Goal: Entertainment & Leisure: Browse casually

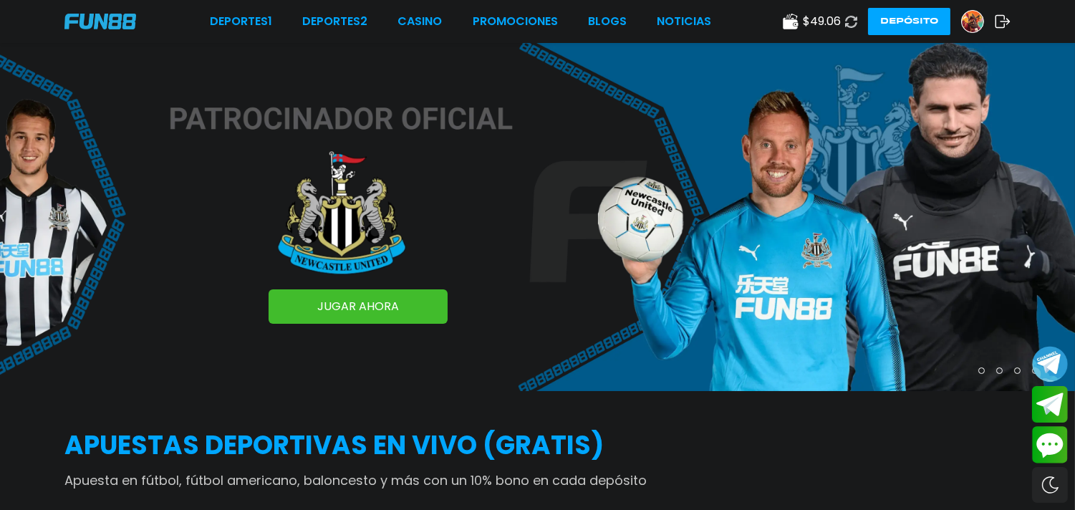
drag, startPoint x: 423, startPoint y: 24, endPoint x: 392, endPoint y: 70, distance: 55.6
click at [422, 24] on link "CASINO" at bounding box center [419, 21] width 44 height 17
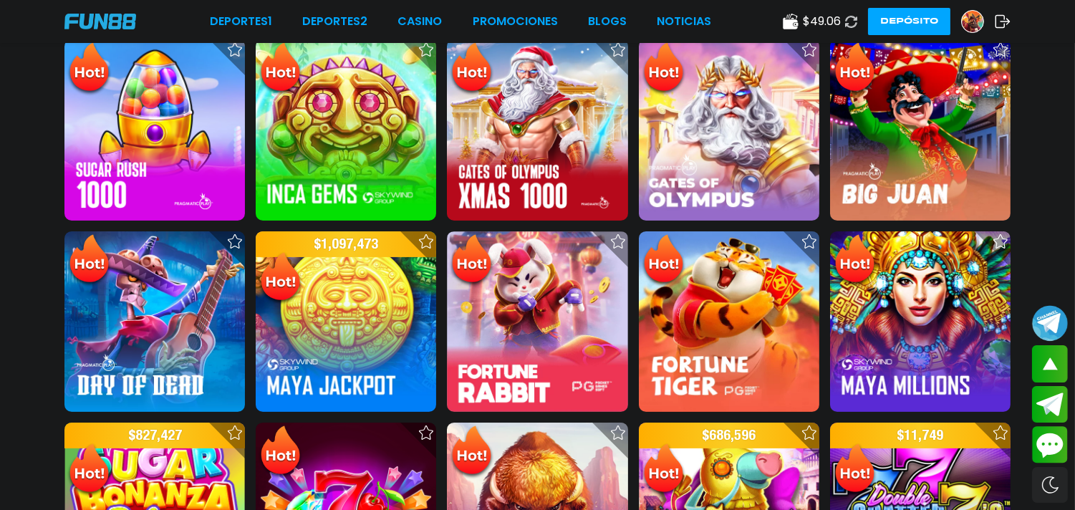
scroll to position [361, 0]
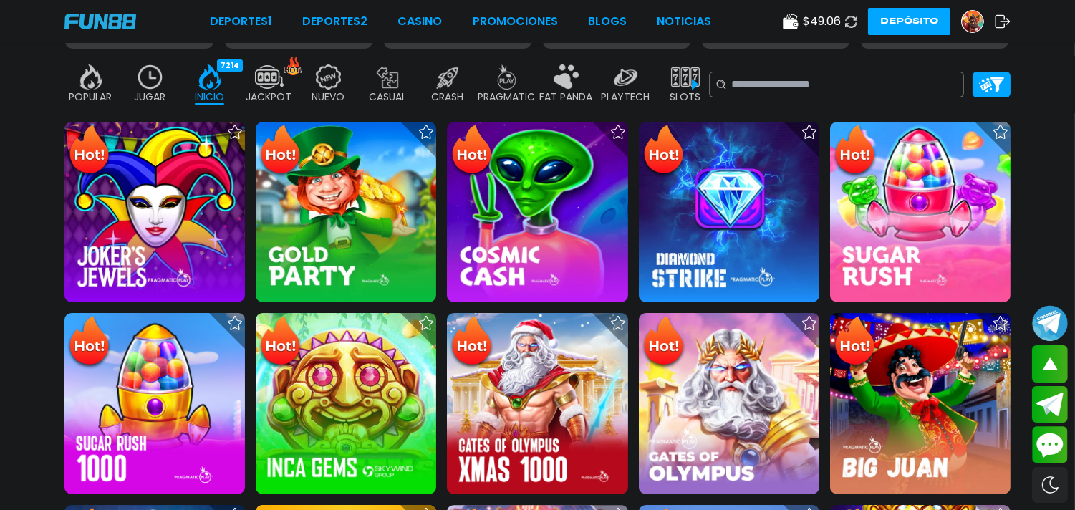
click at [683, 82] on img at bounding box center [685, 76] width 29 height 25
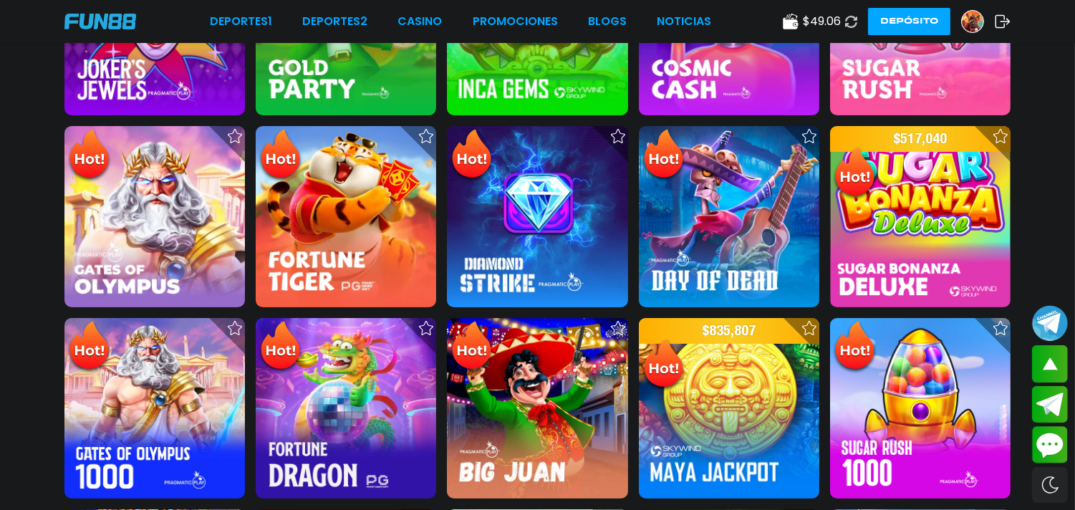
scroll to position [555, 0]
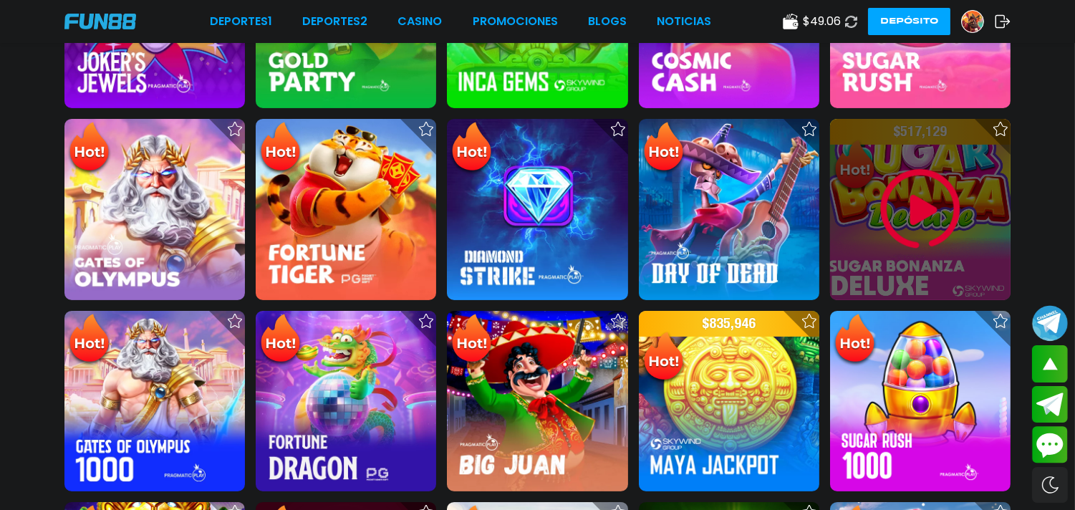
click at [915, 203] on img at bounding box center [920, 209] width 86 height 86
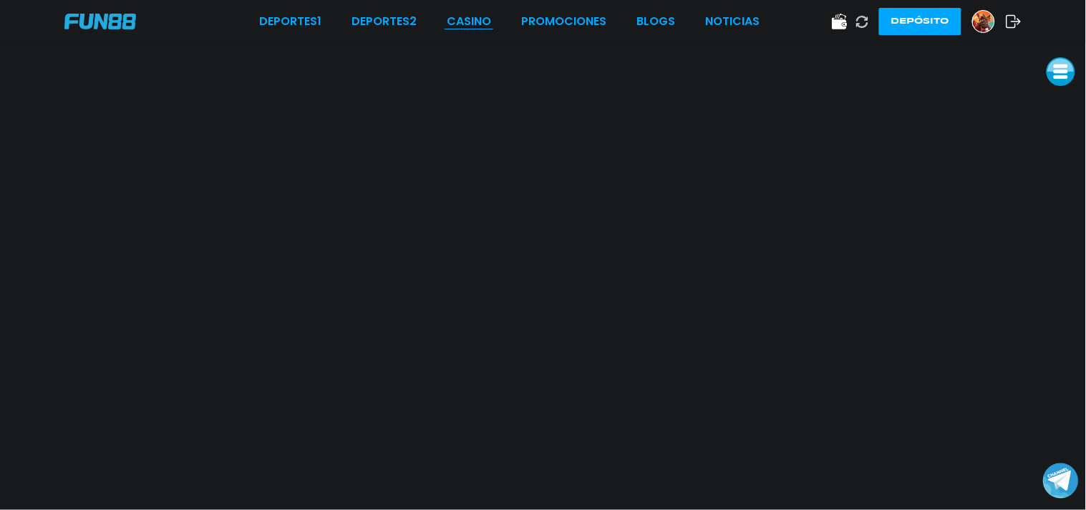
click at [461, 25] on link "CASINO" at bounding box center [469, 21] width 44 height 17
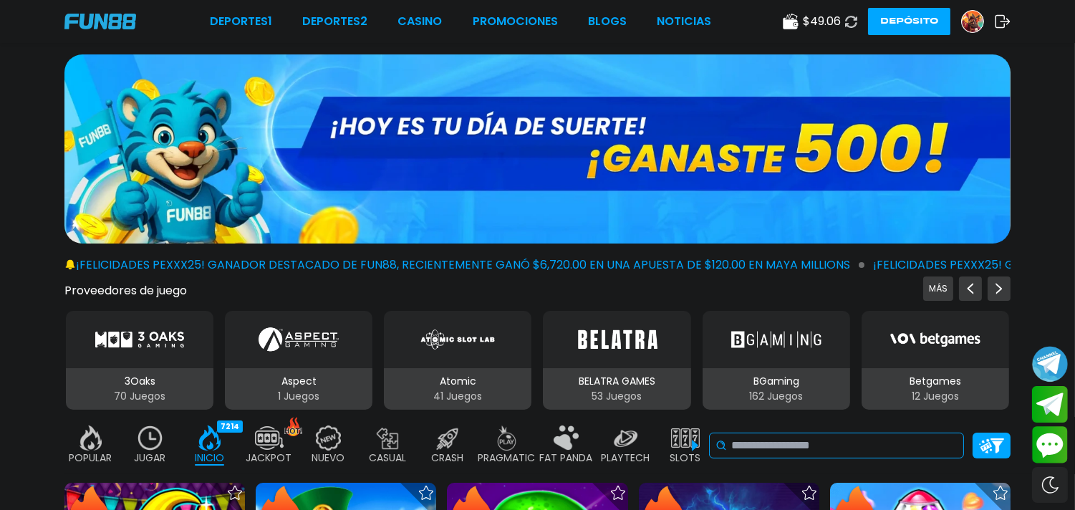
click at [778, 448] on input at bounding box center [844, 445] width 226 height 17
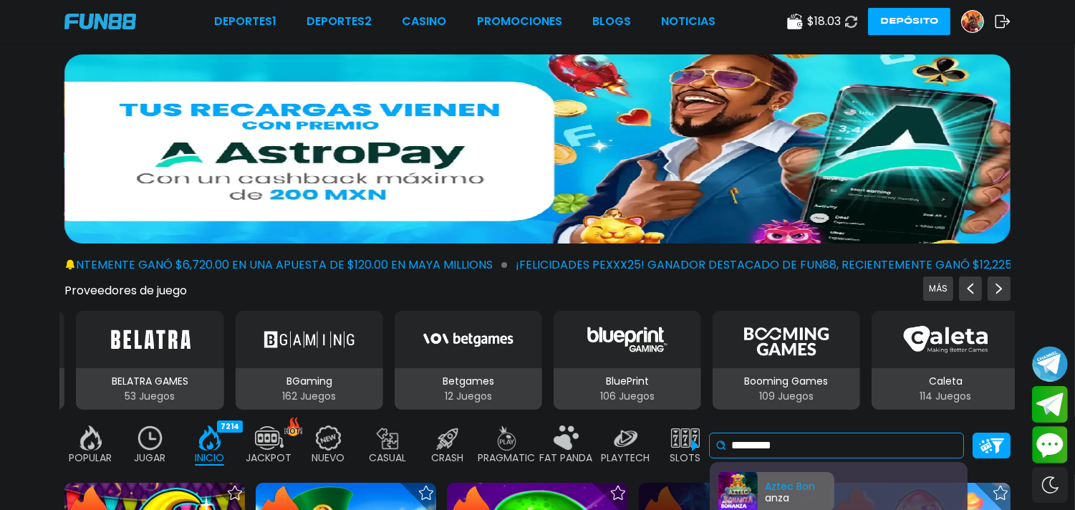
type input "*********"
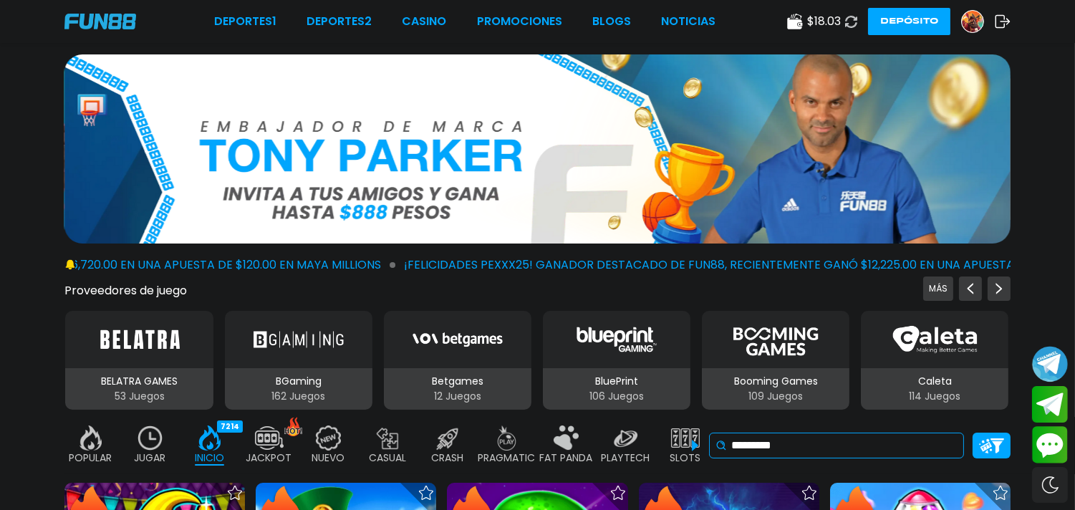
click at [800, 437] on input "*********" at bounding box center [844, 445] width 226 height 17
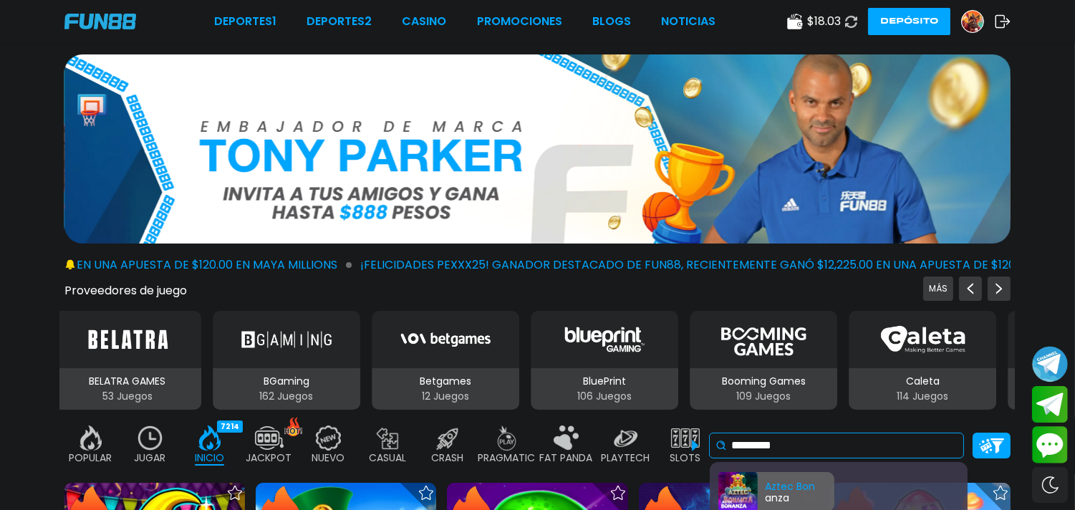
click at [774, 482] on div "Aztec Bon anza" at bounding box center [776, 491] width 116 height 39
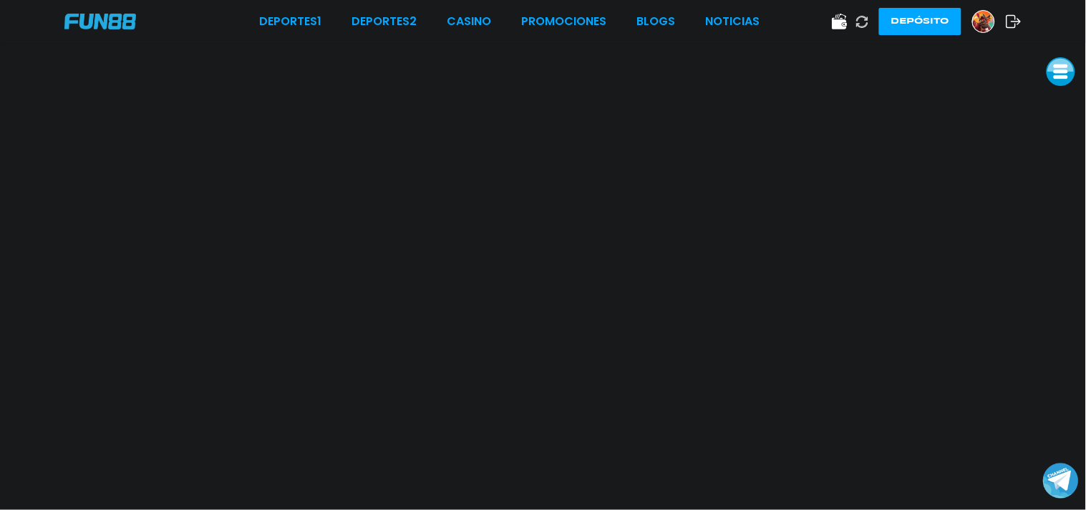
click at [1007, 25] on use at bounding box center [1014, 21] width 15 height 13
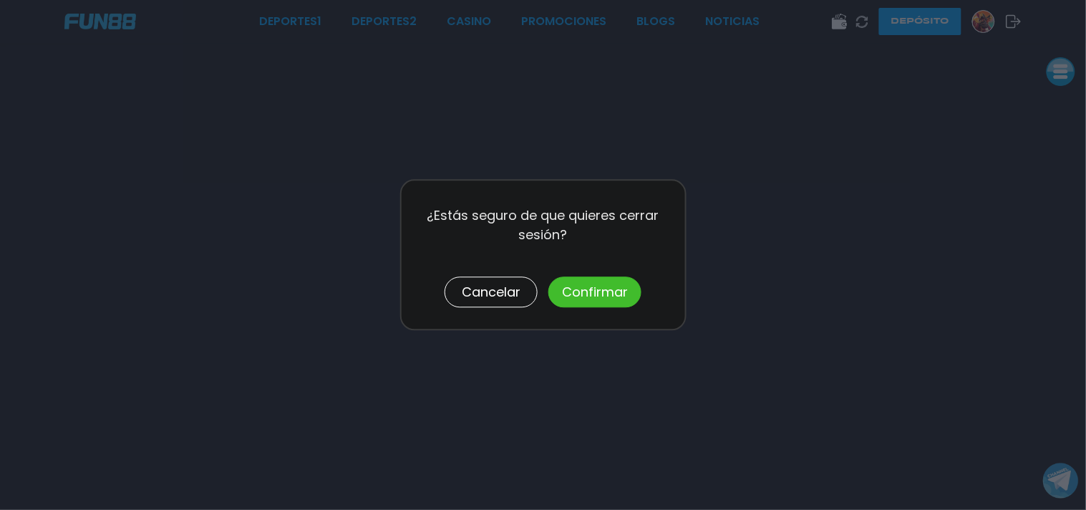
click at [624, 298] on button "Confirmar" at bounding box center [594, 292] width 93 height 31
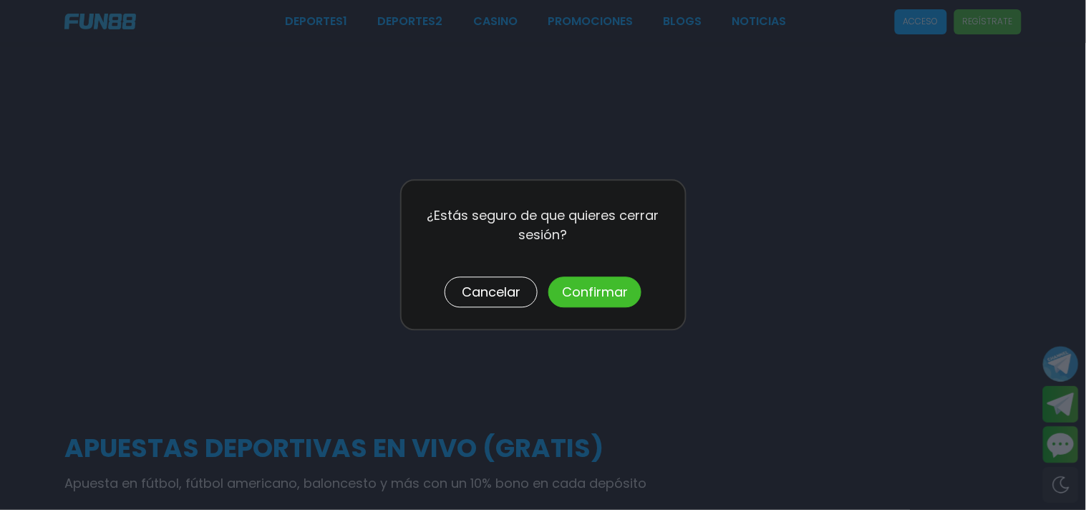
click at [603, 294] on button "Confirmar" at bounding box center [594, 292] width 93 height 31
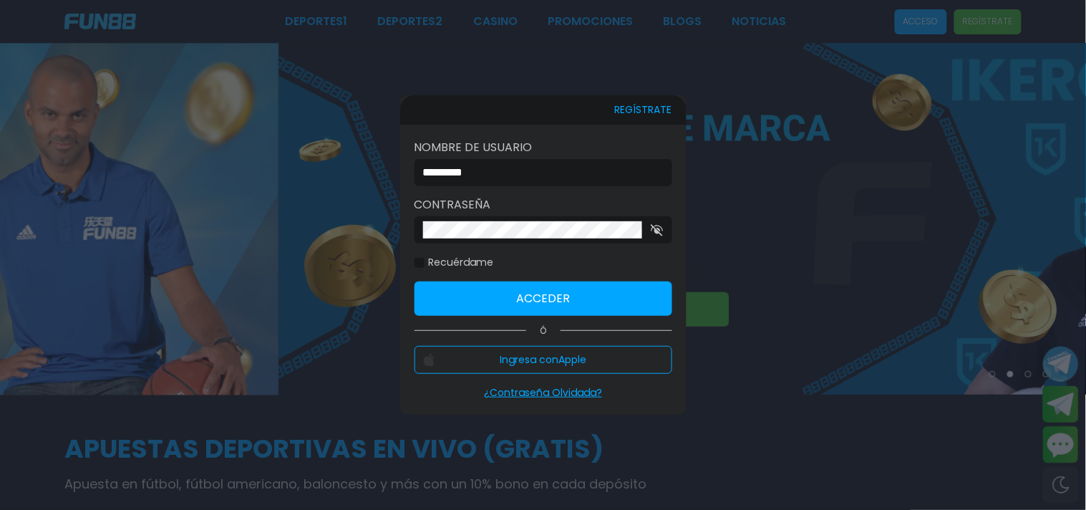
type input "********"
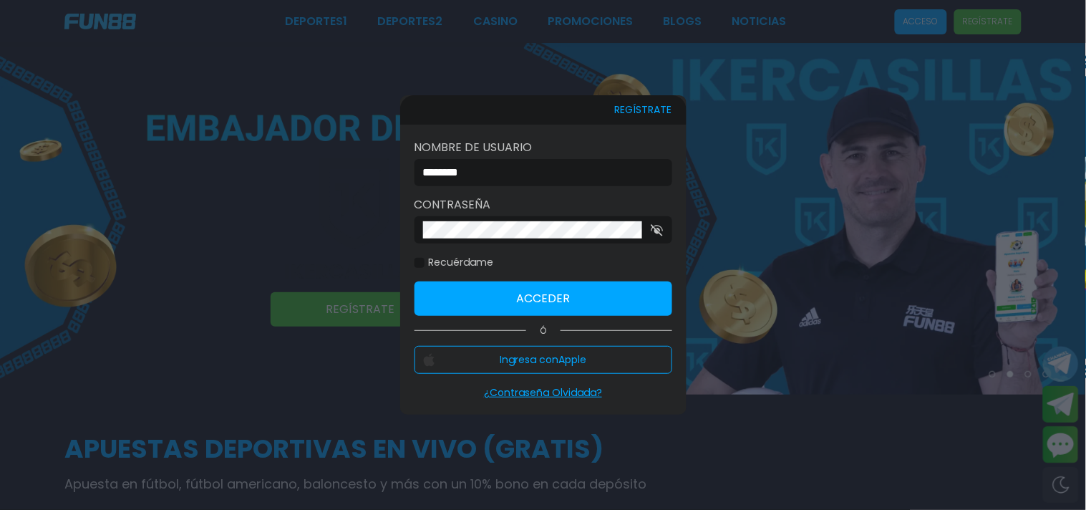
click at [546, 305] on button "Acceder" at bounding box center [544, 298] width 258 height 34
